Goal: Task Accomplishment & Management: Manage account settings

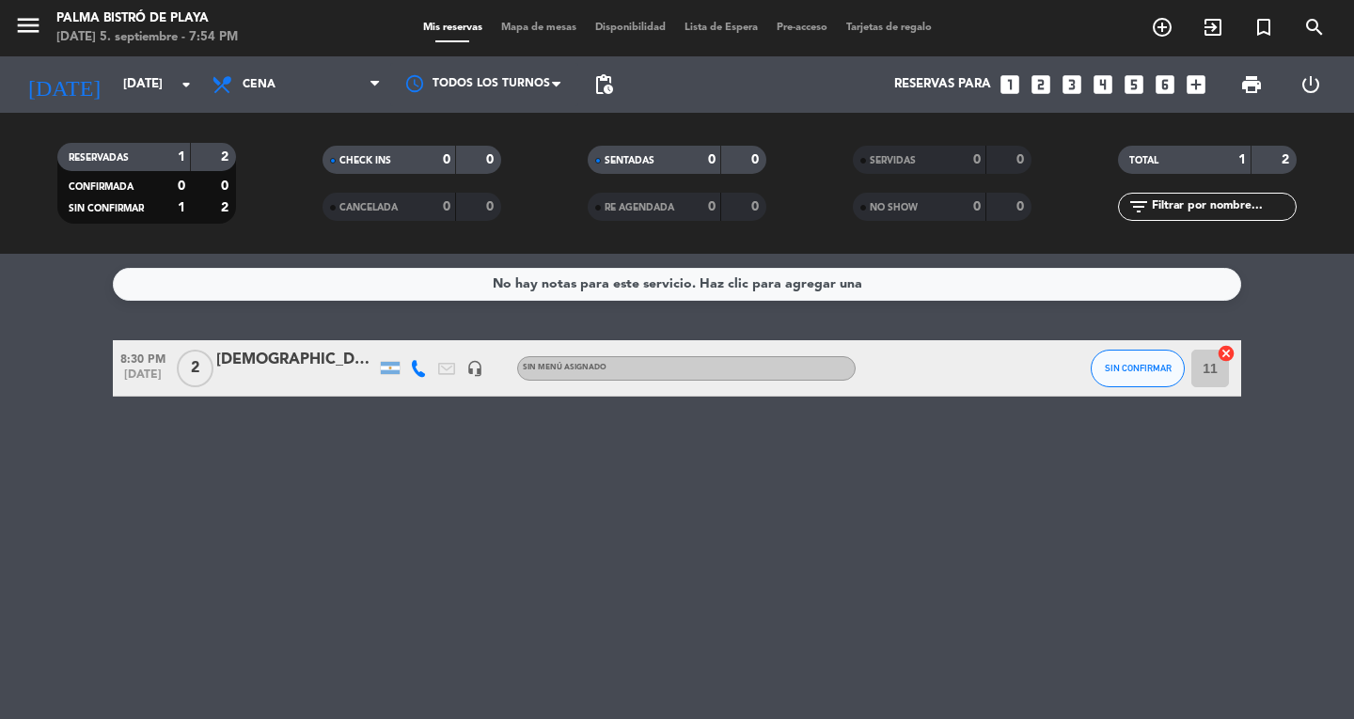
click at [209, 373] on span "2" at bounding box center [195, 369] width 37 height 38
click at [1126, 381] on button "SIN CONFIRMAR" at bounding box center [1137, 369] width 94 height 38
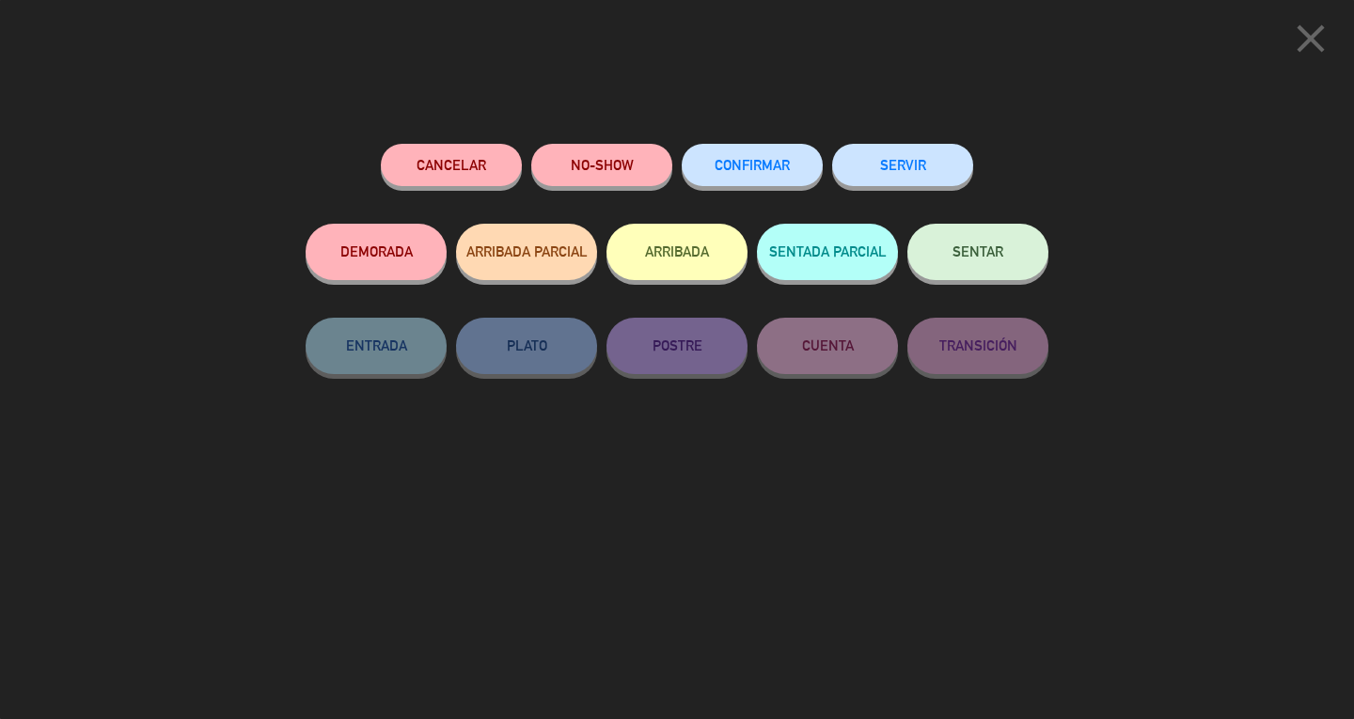
click at [768, 154] on button "CONFIRMAR" at bounding box center [752, 165] width 141 height 42
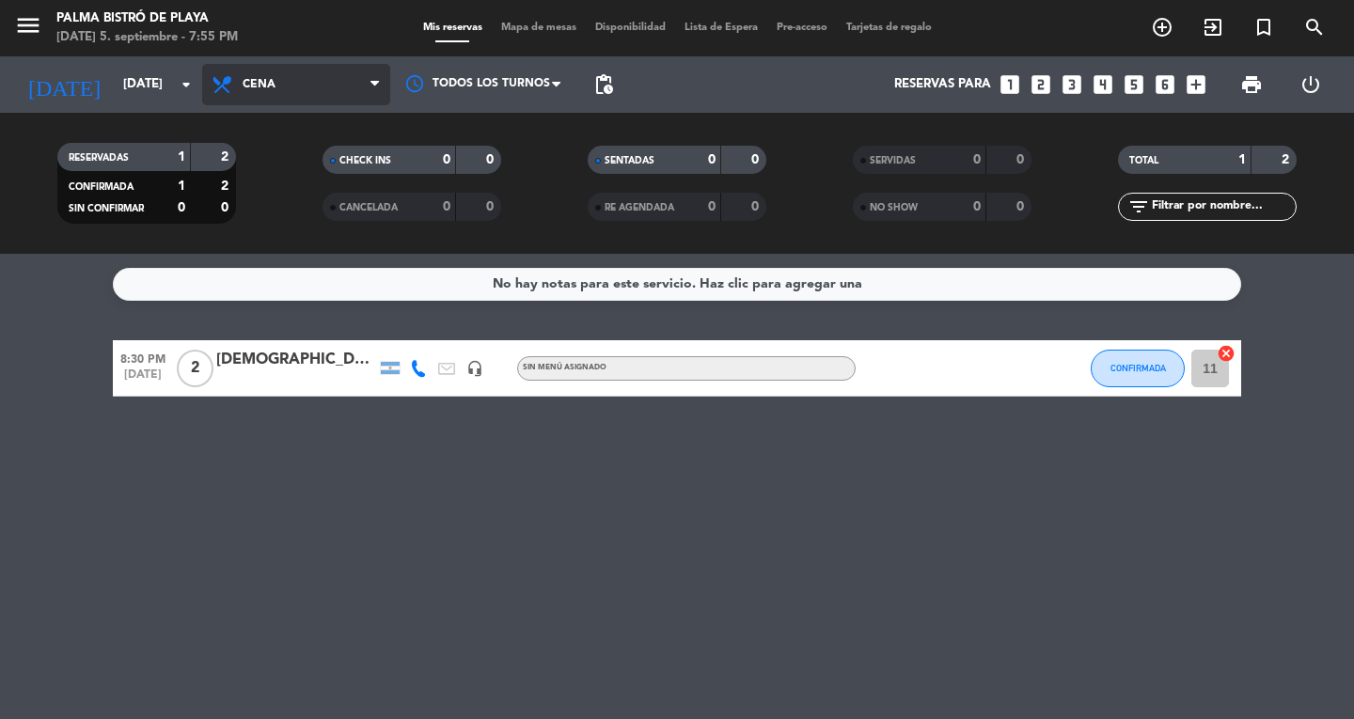
click at [282, 72] on span "Cena" at bounding box center [296, 84] width 188 height 41
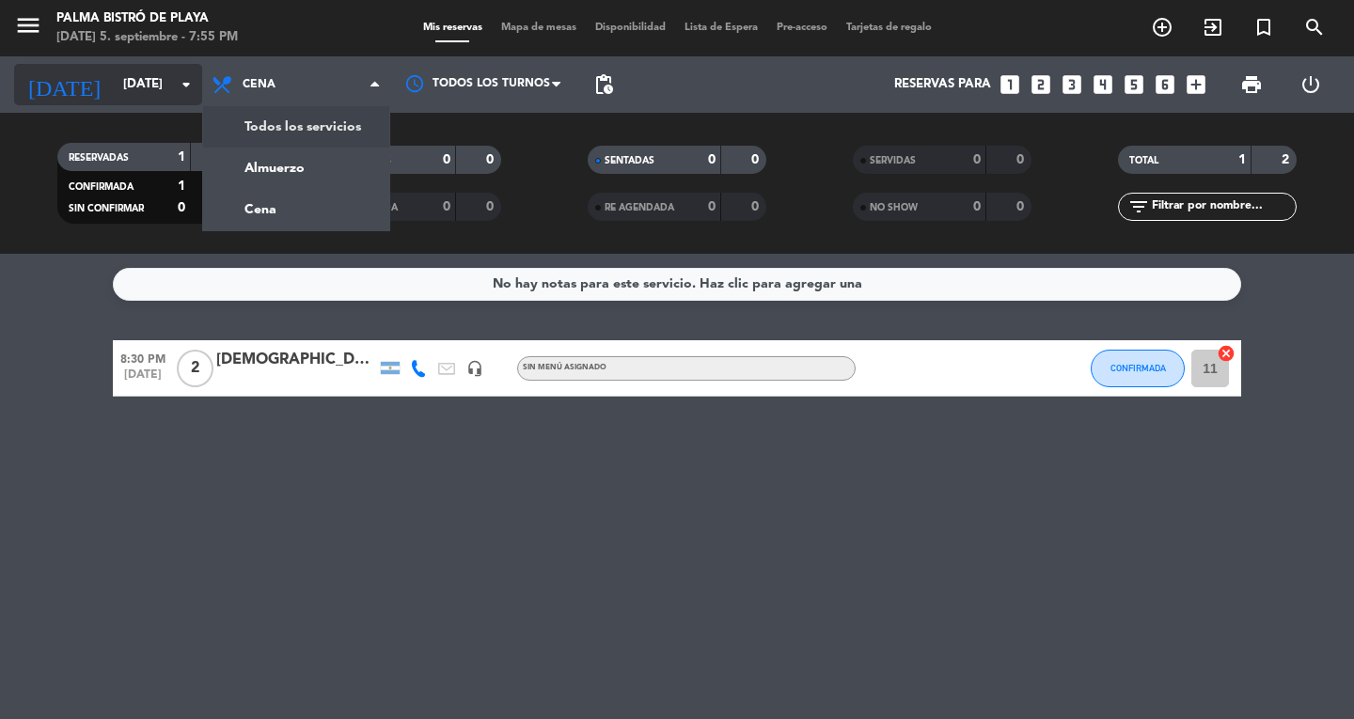
click at [166, 100] on input "[DATE]" at bounding box center [196, 85] width 165 height 34
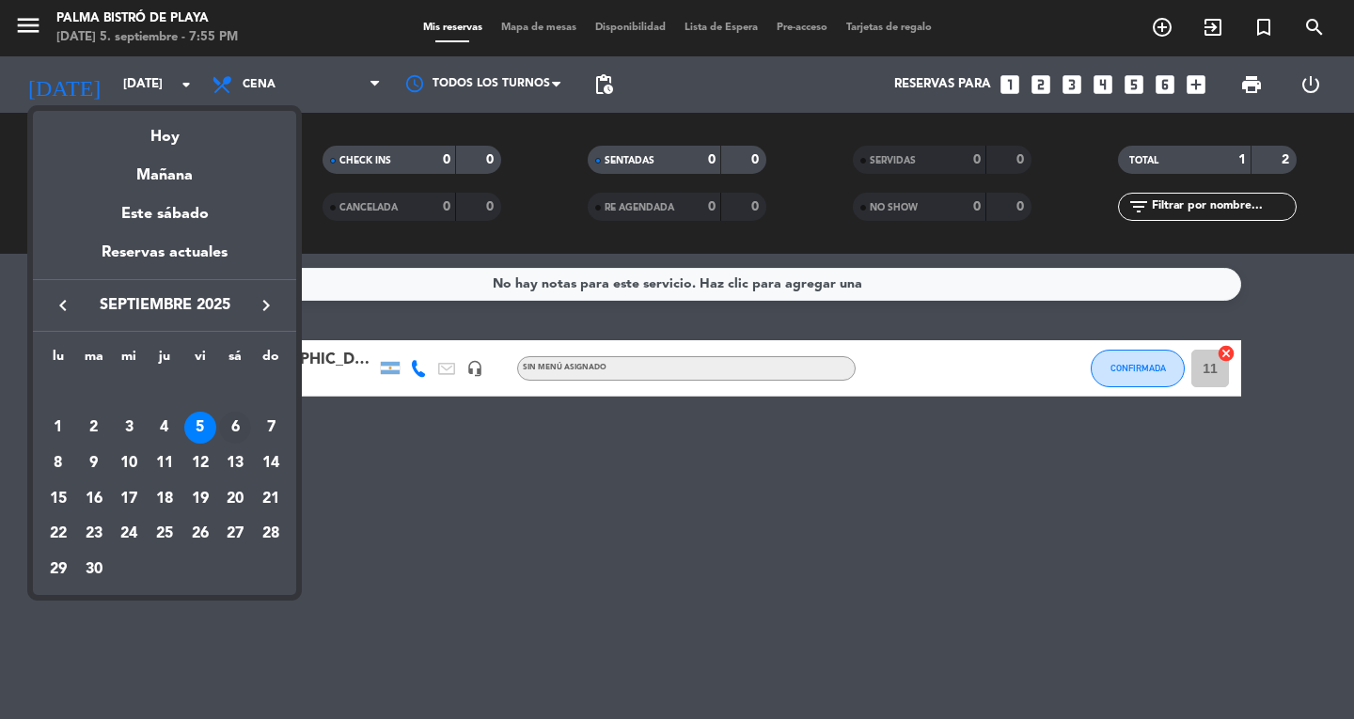
click at [233, 431] on div "6" at bounding box center [235, 428] width 32 height 32
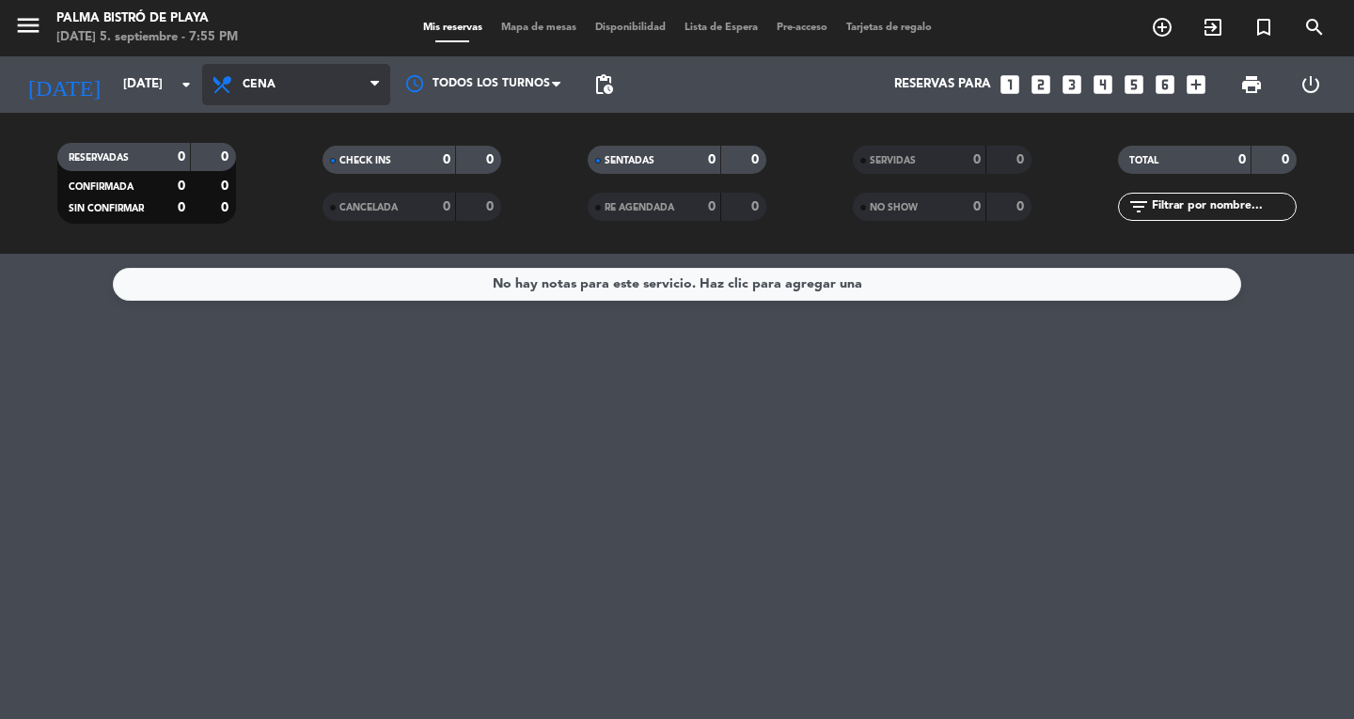
click at [253, 80] on span "Cena" at bounding box center [259, 84] width 33 height 13
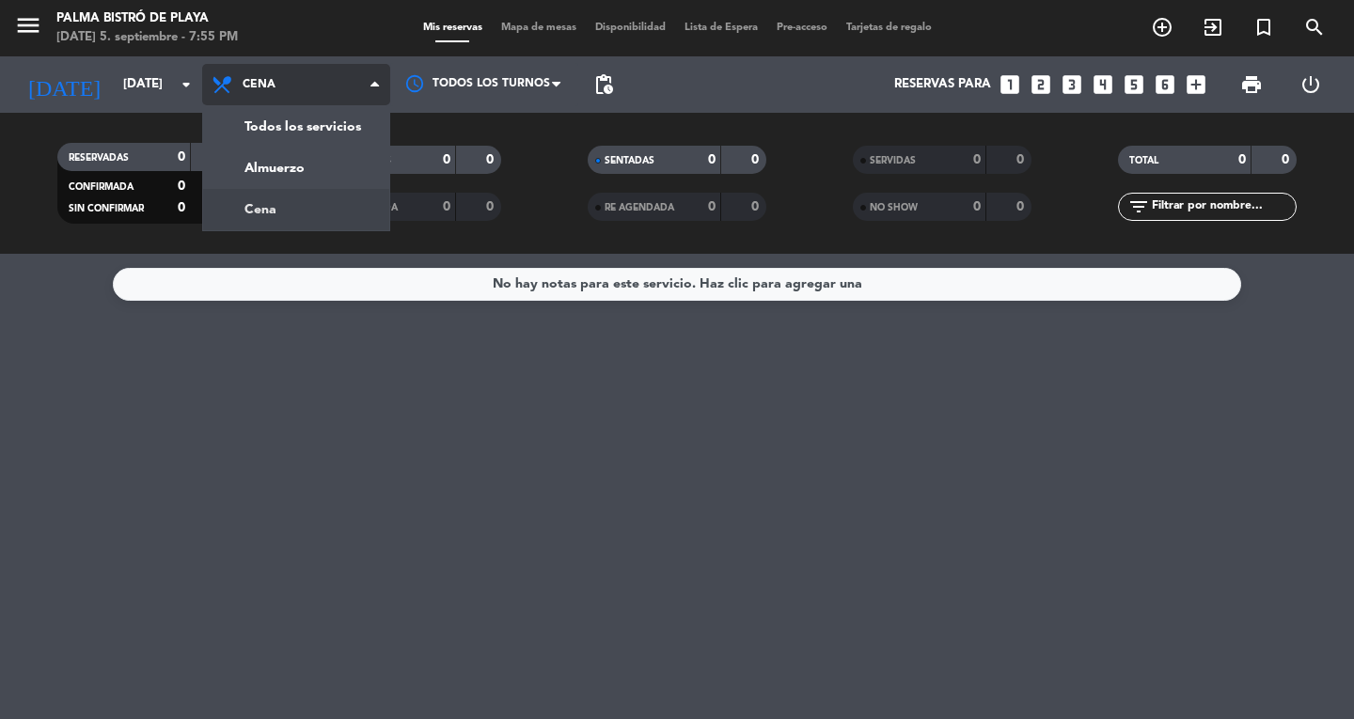
click at [247, 196] on div "menu Palma Bistró de Playa [DATE] 5. septiembre - 7:55 PM Mis reservas Mapa de …" at bounding box center [677, 127] width 1354 height 254
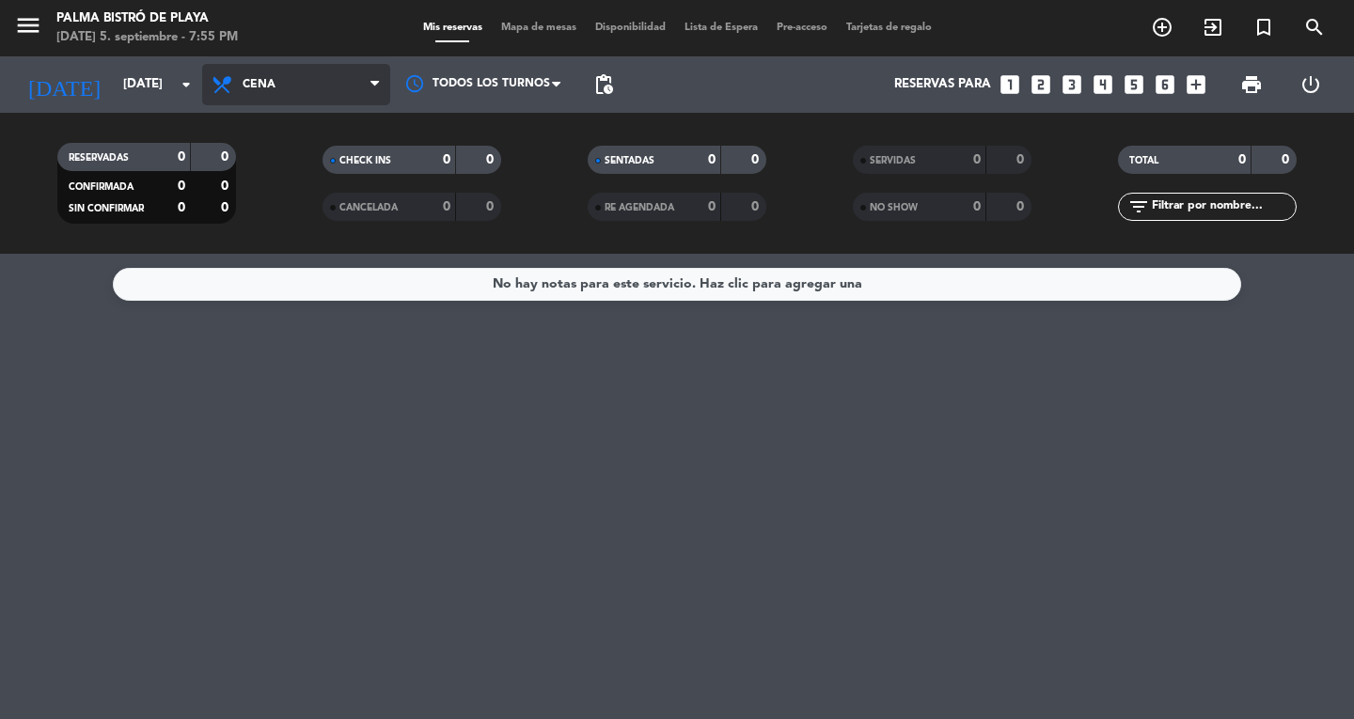
click at [272, 75] on span "Cena" at bounding box center [296, 84] width 188 height 41
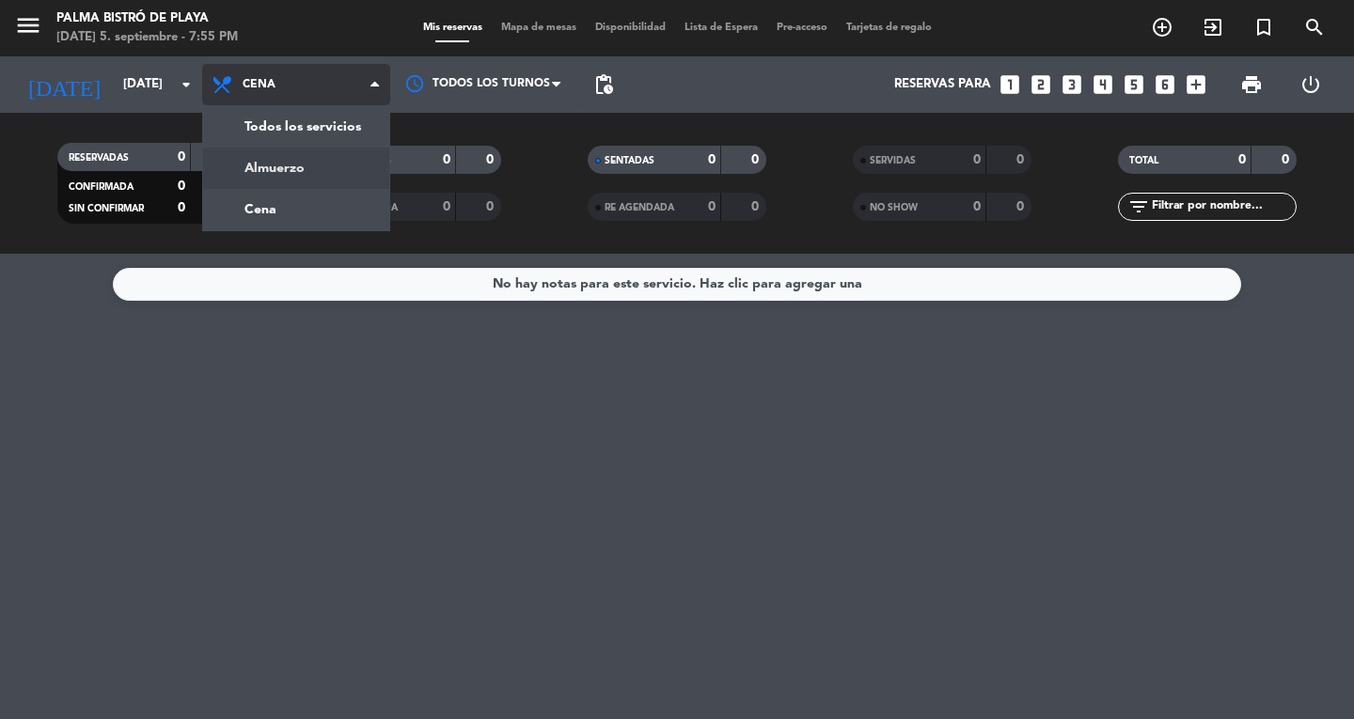
click at [285, 176] on div "menu Palma Bistró de Playa [DATE] 5. septiembre - 7:55 PM Mis reservas Mapa de …" at bounding box center [677, 127] width 1354 height 254
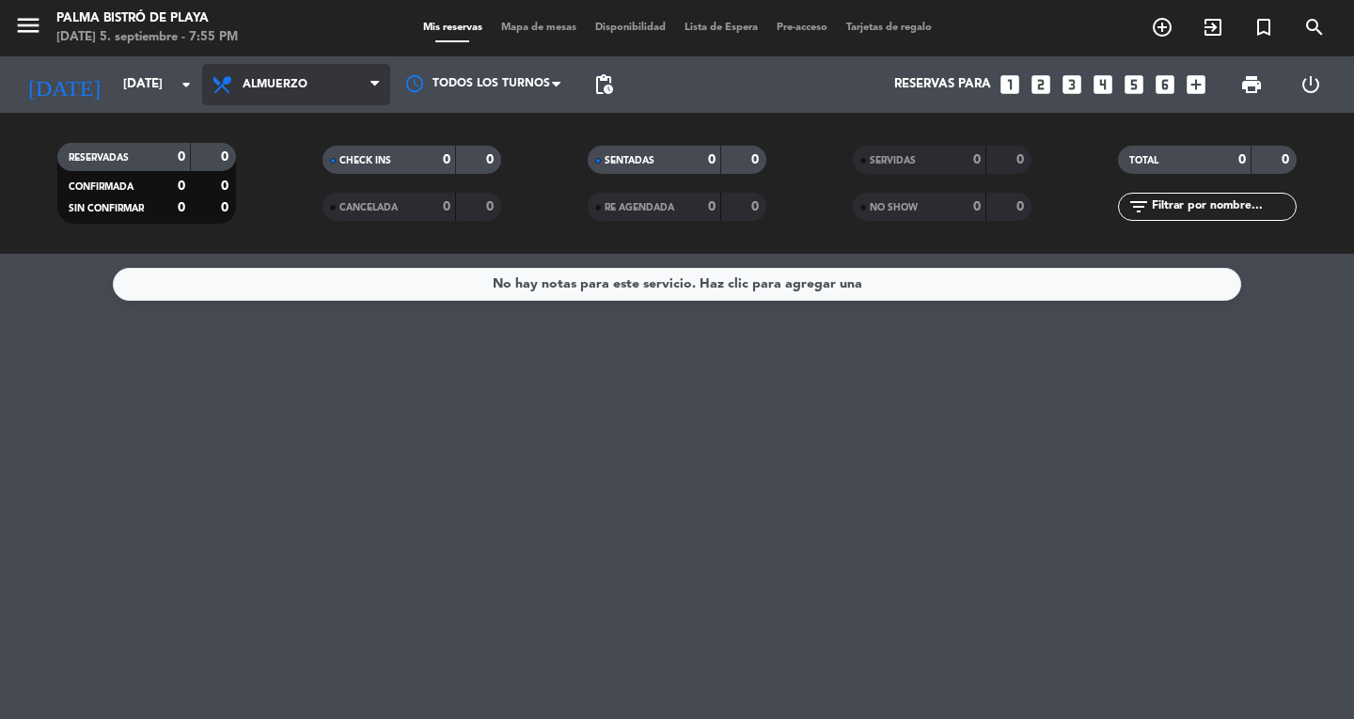
click at [273, 90] on span "Almuerzo" at bounding box center [275, 84] width 65 height 13
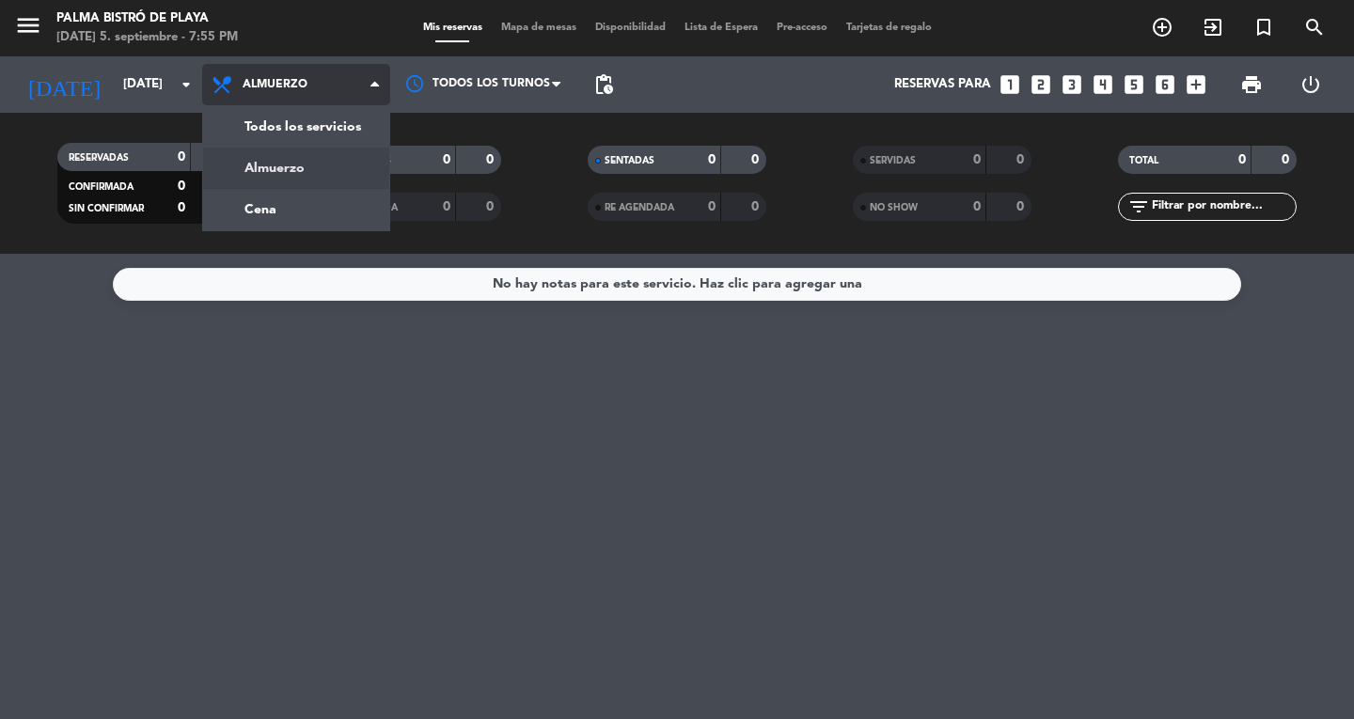
click at [273, 151] on div "menu Palma Bistró de Playa [DATE] 5. septiembre - 7:55 PM Mis reservas Mapa de …" at bounding box center [677, 127] width 1354 height 254
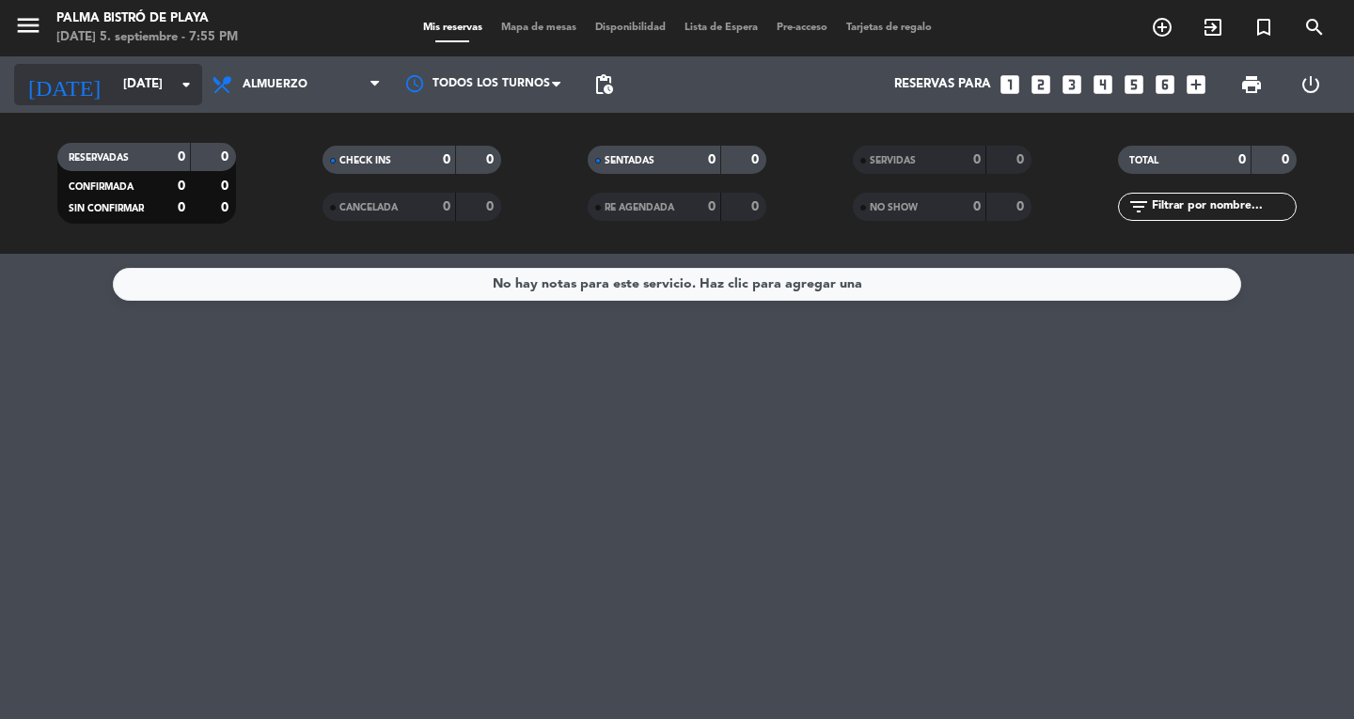
click at [152, 86] on input "[DATE]" at bounding box center [196, 85] width 165 height 34
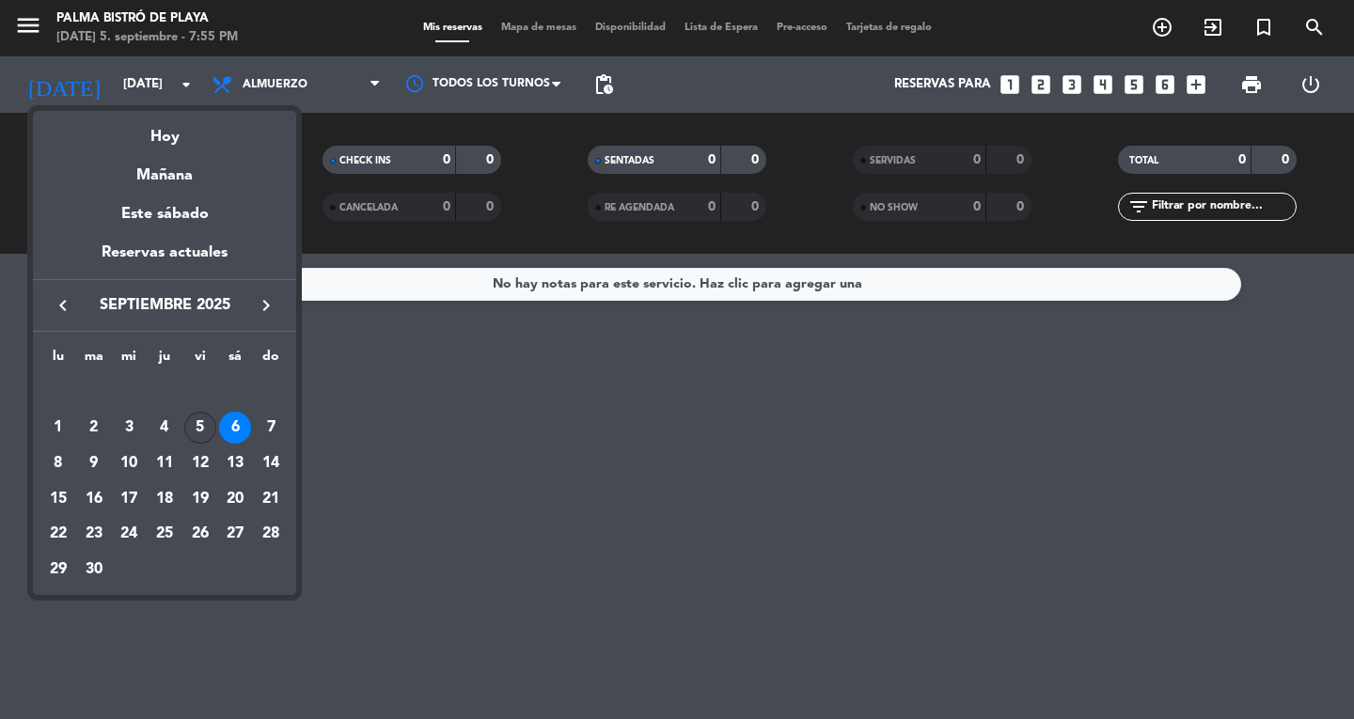
click at [206, 425] on div "5" at bounding box center [200, 428] width 32 height 32
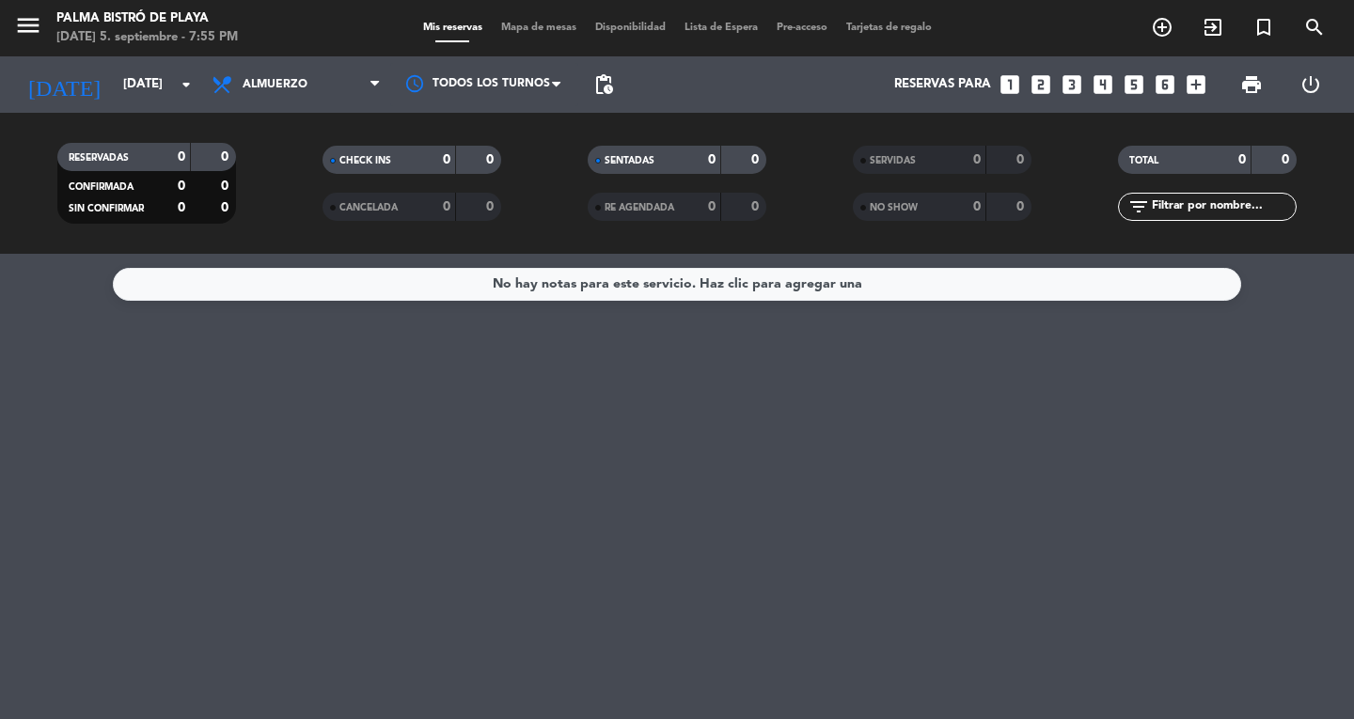
type input "[DATE]"
click at [318, 73] on span "Almuerzo" at bounding box center [296, 84] width 188 height 41
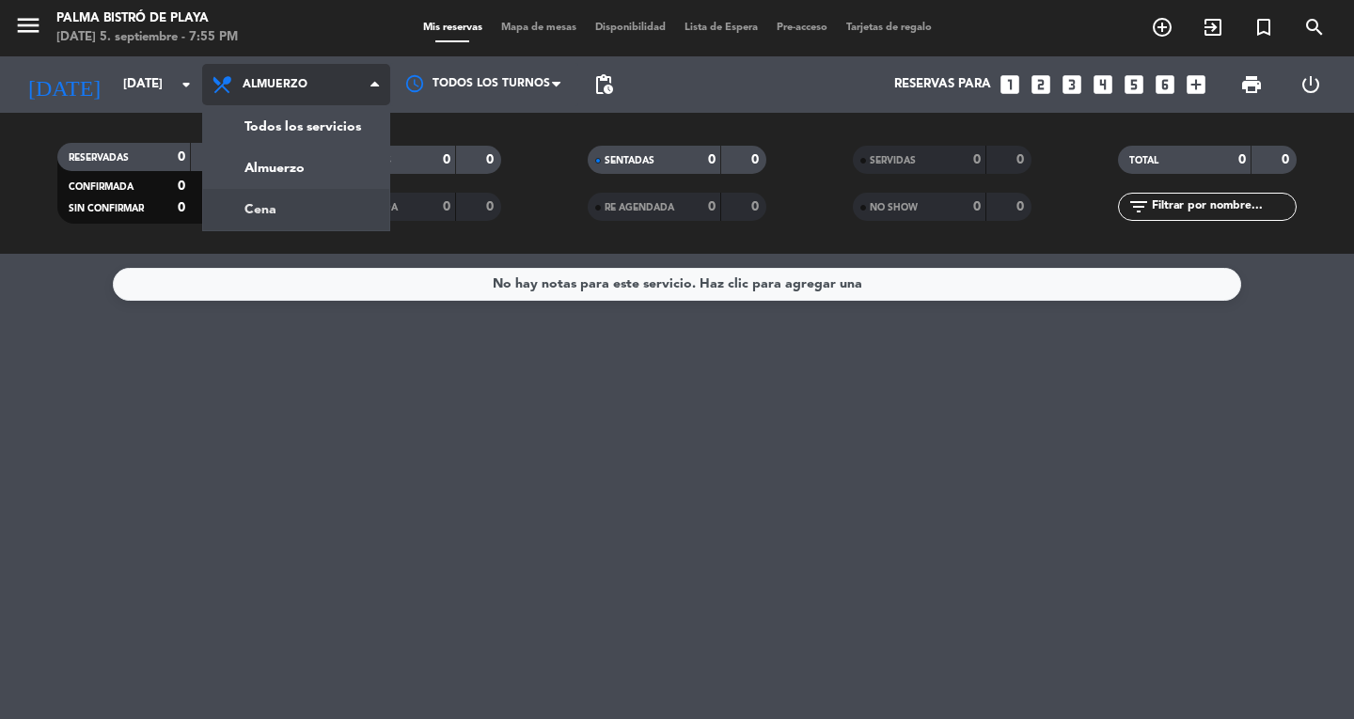
click at [298, 227] on div "menu Palma Bistró de Playa [DATE] 5. septiembre - 7:55 PM Mis reservas Mapa de …" at bounding box center [677, 127] width 1354 height 254
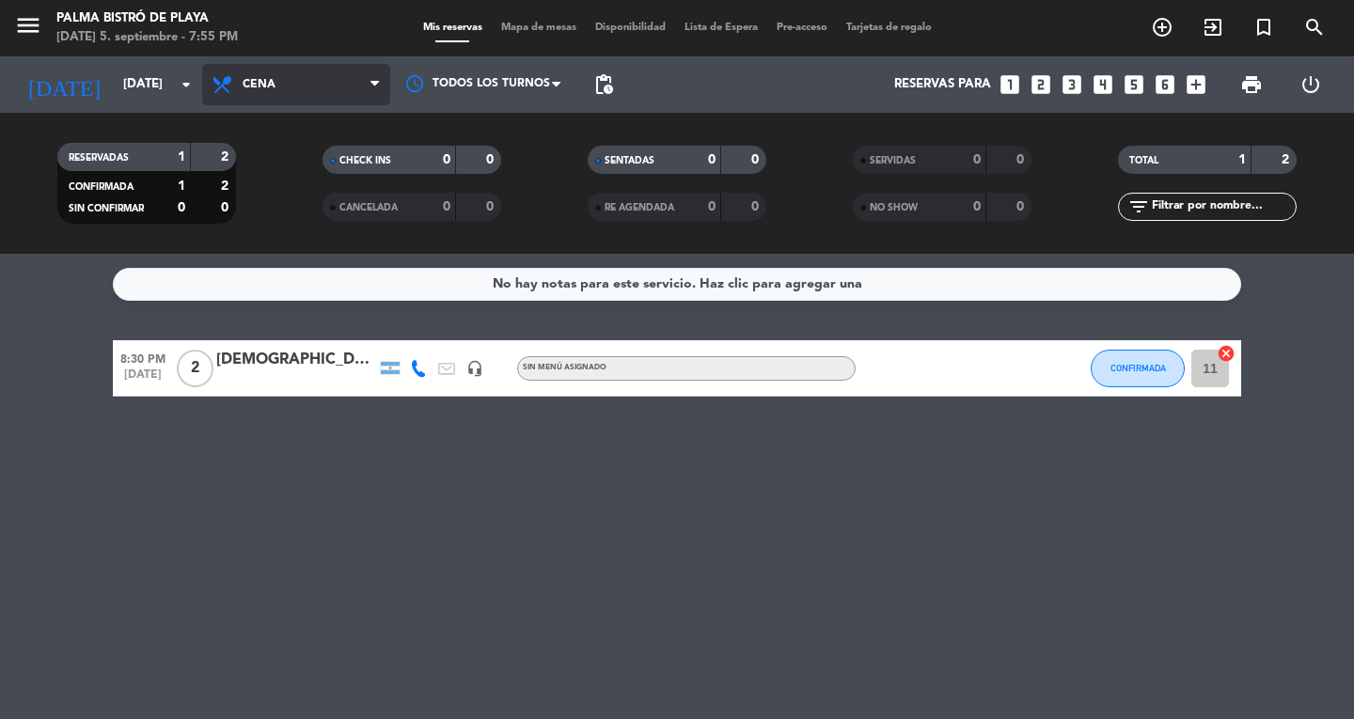
click at [284, 83] on span "Cena" at bounding box center [296, 84] width 188 height 41
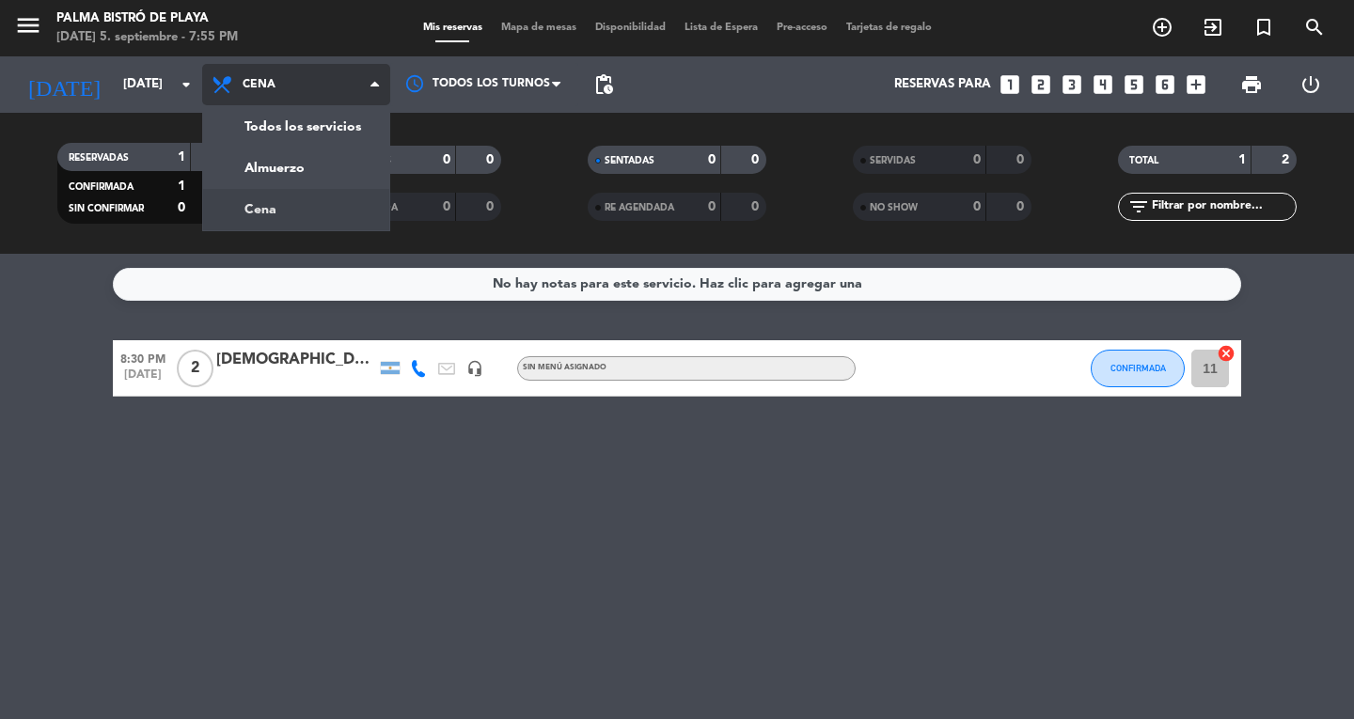
click at [283, 212] on div "menu Palma Bistró de Playa [DATE] 5. septiembre - 7:55 PM Mis reservas Mapa de …" at bounding box center [677, 127] width 1354 height 254
